Goal: Information Seeking & Learning: Learn about a topic

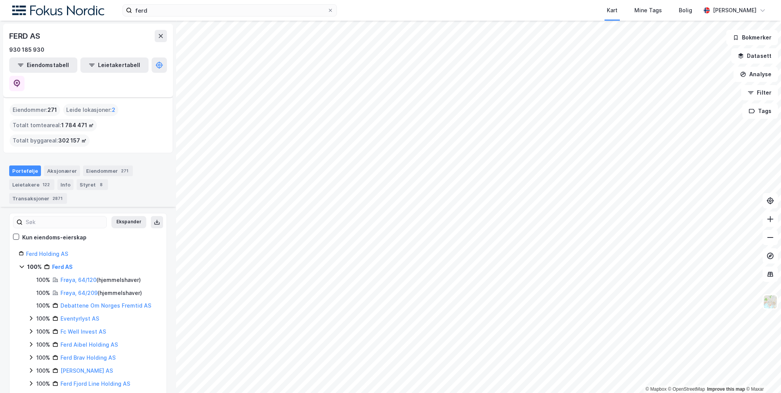
scroll to position [83, 0]
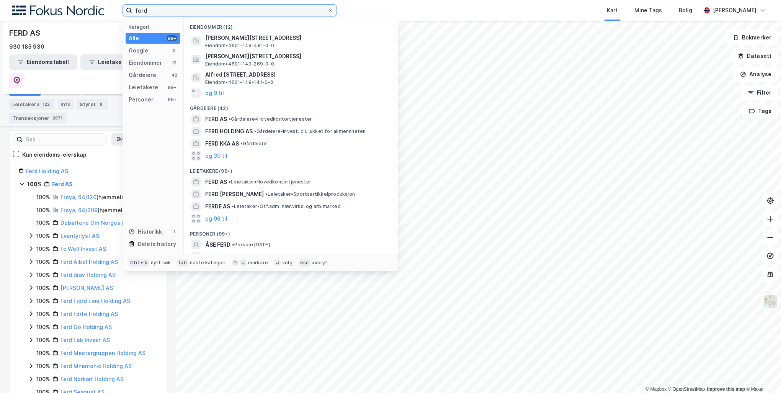
click at [196, 5] on input "ferd" at bounding box center [229, 10] width 195 height 11
click at [195, 6] on input "ferd" at bounding box center [229, 10] width 195 height 11
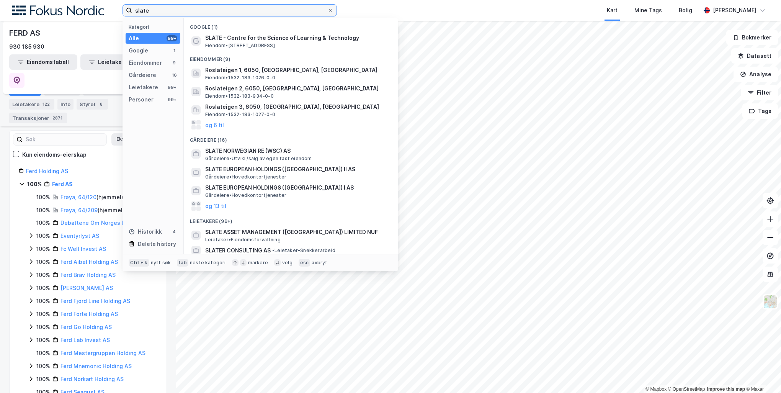
type input "slate"
click at [262, 16] on input "slate" at bounding box center [229, 10] width 195 height 11
click at [331, 10] on icon at bounding box center [330, 10] width 5 height 5
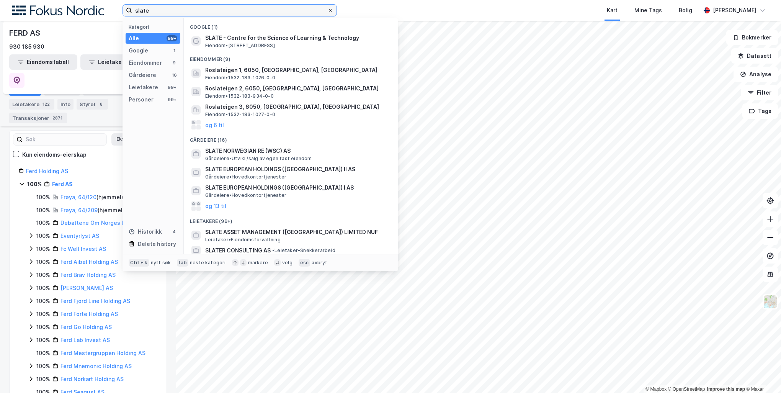
click at [327, 10] on input "slate" at bounding box center [229, 10] width 195 height 11
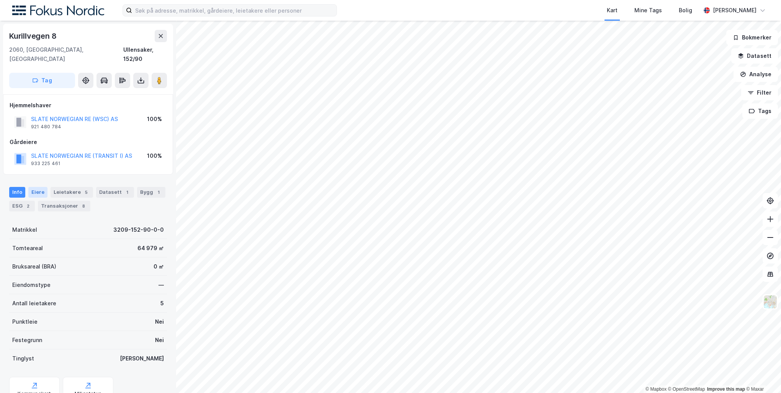
click at [39, 187] on div "Eiere" at bounding box center [37, 192] width 19 height 11
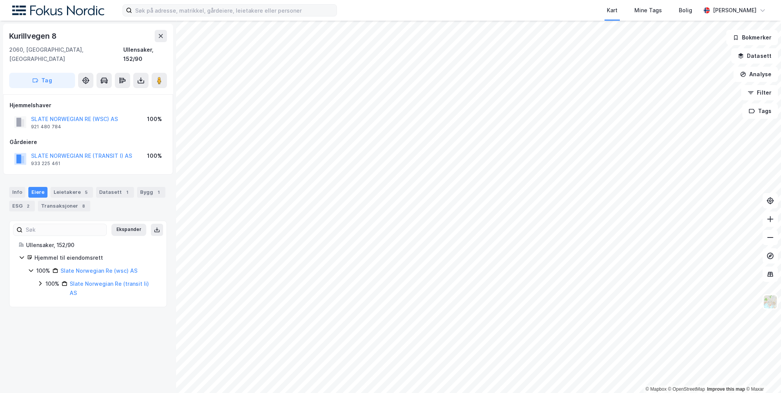
click at [44, 279] on div "100% Slate Norwegian Re (transit Ii) AS" at bounding box center [97, 288] width 120 height 18
click at [51, 303] on icon at bounding box center [49, 306] width 6 height 6
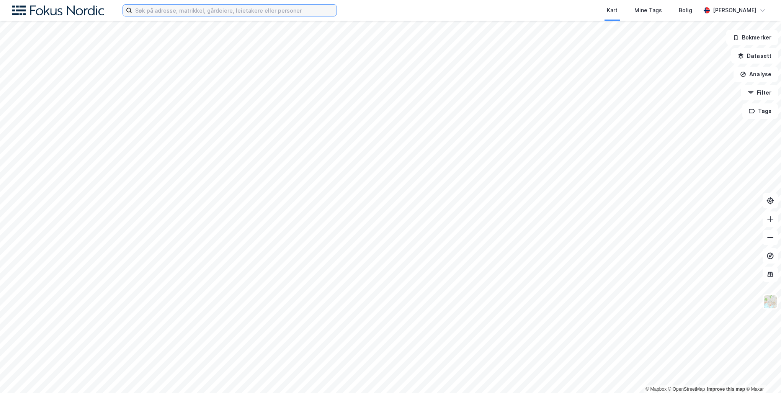
click at [247, 13] on input at bounding box center [234, 10] width 204 height 11
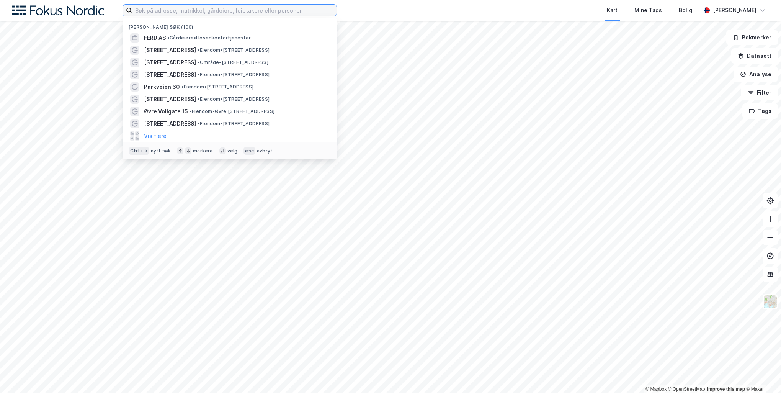
paste input "[STREET_ADDRESS]"
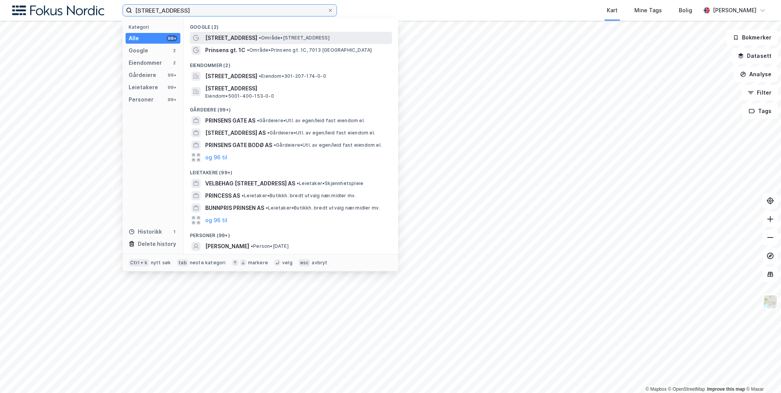
type input "[STREET_ADDRESS]"
click at [240, 37] on span "[STREET_ADDRESS]" at bounding box center [231, 37] width 52 height 9
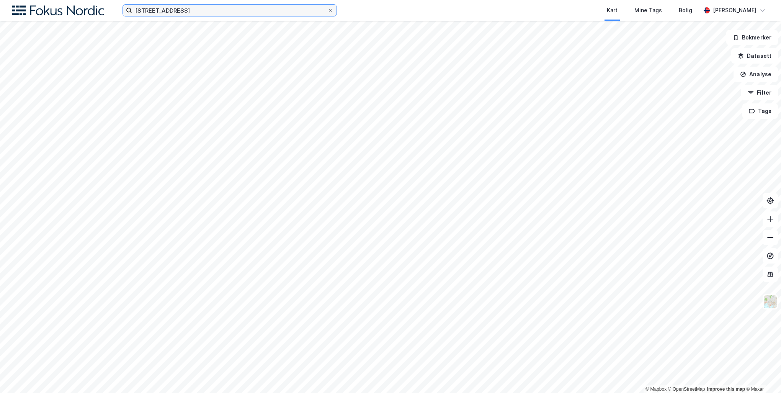
click at [196, 15] on input "[STREET_ADDRESS]" at bounding box center [229, 10] width 195 height 11
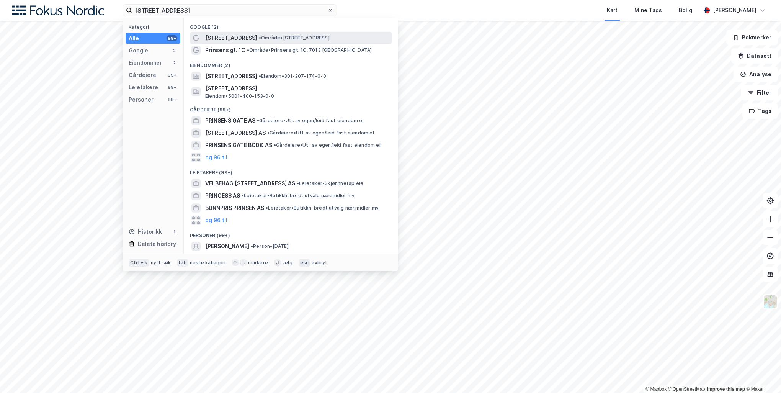
click at [210, 40] on span "[STREET_ADDRESS]" at bounding box center [231, 37] width 52 height 9
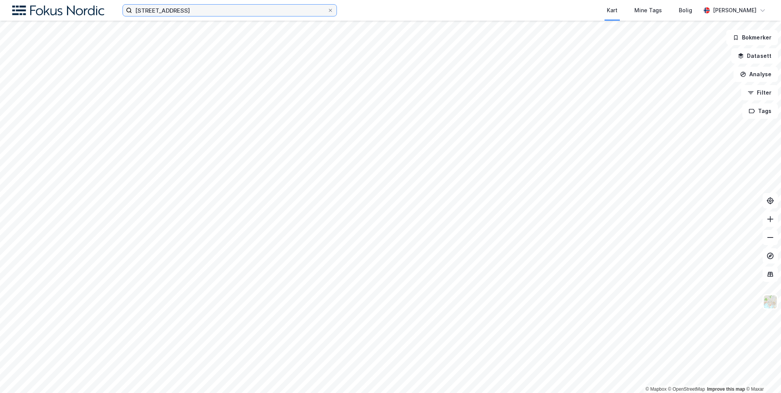
click at [199, 7] on input "[STREET_ADDRESS]" at bounding box center [229, 10] width 195 height 11
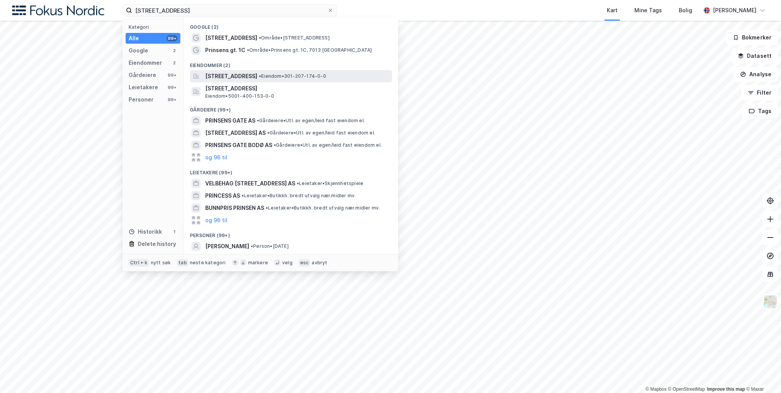
click at [227, 75] on span "Prinsens gate 1C, 0152, OSLO, OSLO" at bounding box center [231, 76] width 52 height 9
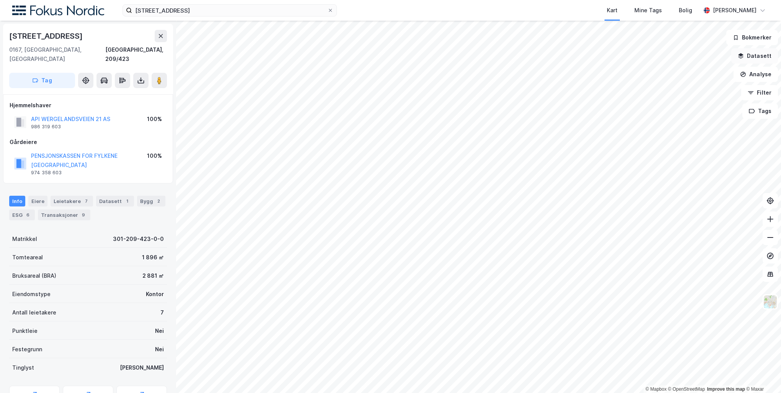
scroll to position [0, 0]
drag, startPoint x: 135, startPoint y: 151, endPoint x: 64, endPoint y: 137, distance: 72.9
click at [64, 137] on div "Gårdeiere PENSJONSKASSEN FOR FYLKENE AKERSHUS 974 358 603 100%" at bounding box center [88, 157] width 157 height 40
drag, startPoint x: 64, startPoint y: 137, endPoint x: 132, endPoint y: 147, distance: 69.6
click at [132, 151] on div "PENSJONSKASSEN FOR FYLKENE AKERSHUS" at bounding box center [89, 160] width 116 height 18
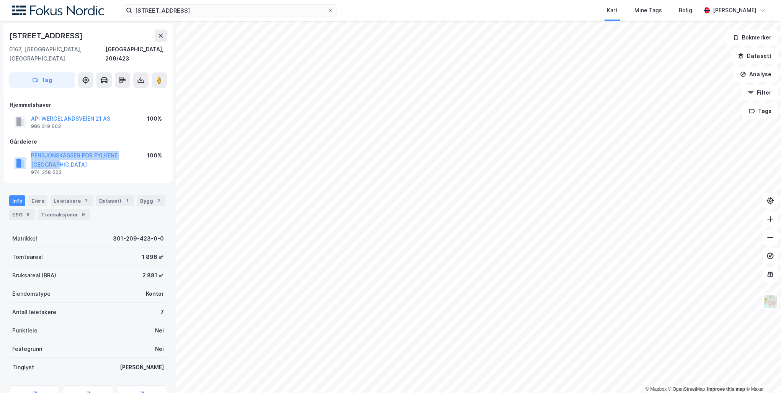
click at [124, 151] on div "PENSJONSKASSEN FOR FYLKENE AKERSHUS" at bounding box center [89, 160] width 116 height 18
drag, startPoint x: 124, startPoint y: 151, endPoint x: 115, endPoint y: 140, distance: 14.7
click at [115, 149] on div "PENSJONSKASSEN FOR FYLKENE AKERSHUS 974 358 603 100%" at bounding box center [88, 163] width 157 height 28
drag, startPoint x: 115, startPoint y: 140, endPoint x: 92, endPoint y: 135, distance: 23.4
click at [92, 137] on div "Gårdeiere" at bounding box center [88, 141] width 157 height 9
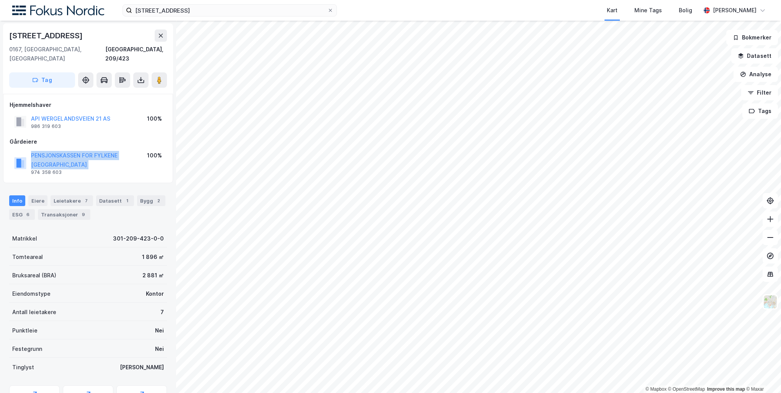
drag, startPoint x: 92, startPoint y: 135, endPoint x: 97, endPoint y: 151, distance: 17.0
click at [97, 151] on div "Gårdeiere PENSJONSKASSEN FOR FYLKENE AKERSHUS 974 358 603 100%" at bounding box center [88, 157] width 157 height 40
click at [95, 154] on div "PENSJONSKASSEN FOR FYLKENE AKERSHUS" at bounding box center [89, 160] width 116 height 18
click at [93, 155] on div "PENSJONSKASSEN FOR FYLKENE AKERSHUS" at bounding box center [89, 160] width 116 height 18
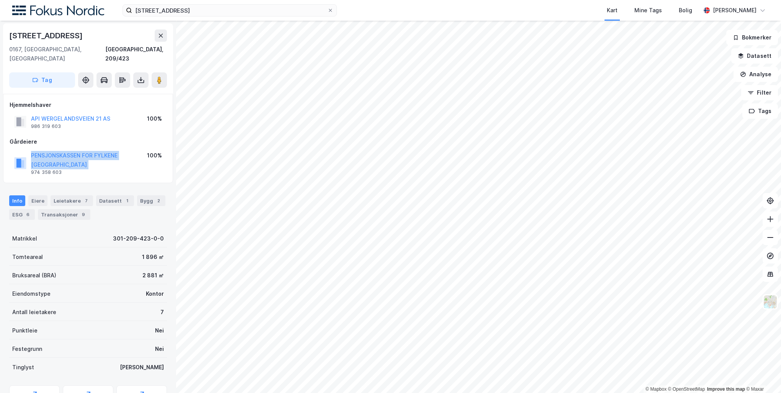
click at [91, 155] on div "PENSJONSKASSEN FOR FYLKENE AKERSHUS" at bounding box center [89, 160] width 116 height 18
drag, startPoint x: 91, startPoint y: 155, endPoint x: 52, endPoint y: 146, distance: 39.7
click at [52, 151] on div "PENSJONSKASSEN FOR FYLKENE AKERSHUS" at bounding box center [89, 160] width 116 height 18
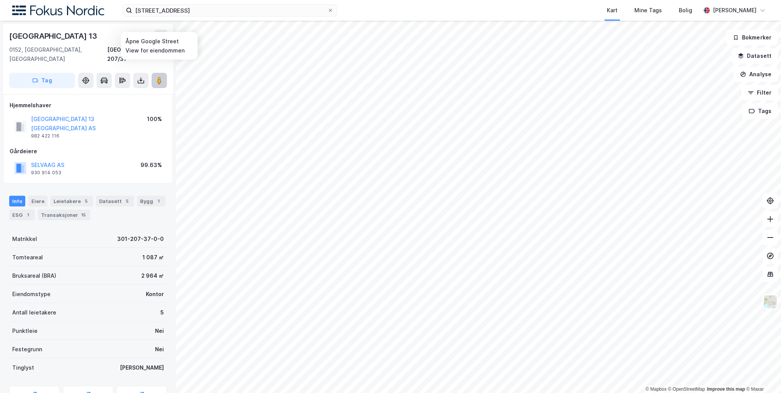
click at [162, 77] on icon at bounding box center [159, 81] width 8 height 8
drag, startPoint x: 109, startPoint y: 39, endPoint x: -51, endPoint y: 19, distance: 161.6
click at [0, 19] on html "Prinsens gate 1C Kart Mine Tags Bolig Peder Norseng Bærvahr © Mapbox © OpenStre…" at bounding box center [390, 196] width 781 height 393
copy div "© Mapbox © OpenStreetMap Improve this map © Maxar Dronningens Gate 13"
